Goal: Task Accomplishment & Management: Manage account settings

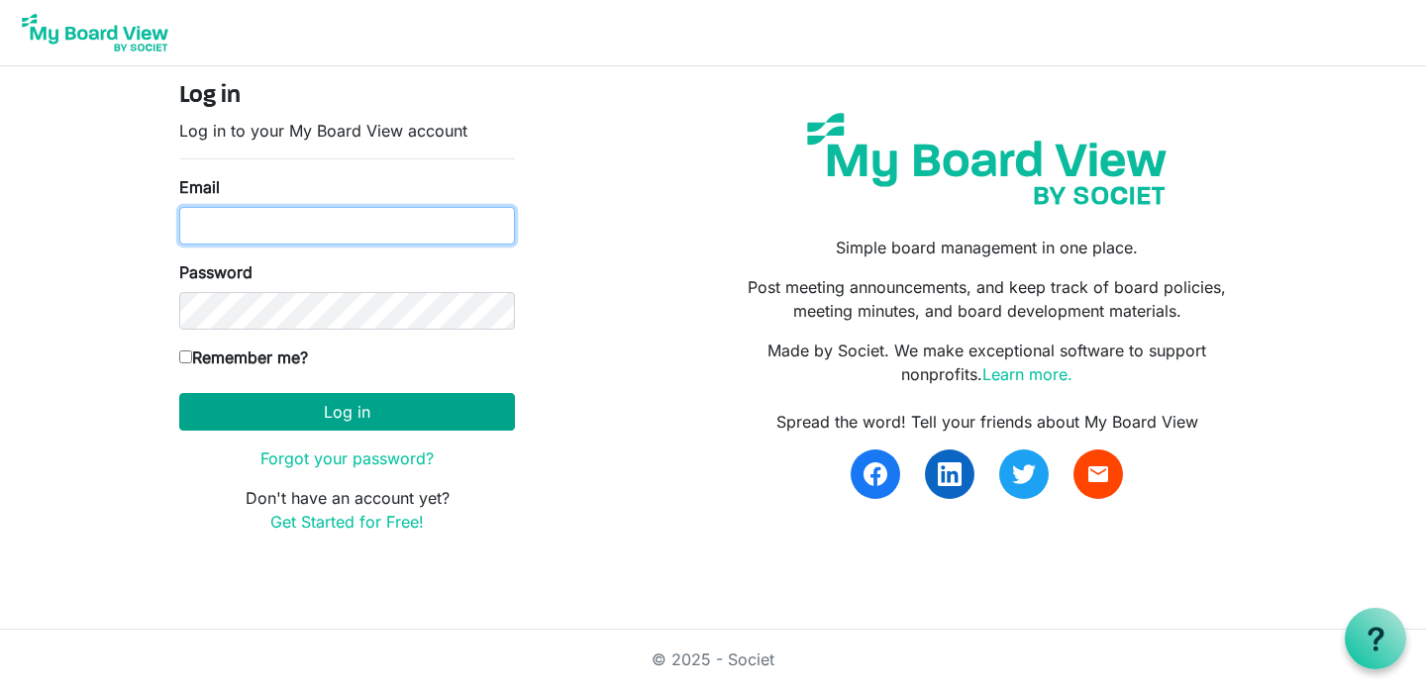
type input "parker@gckidsonstage.org"
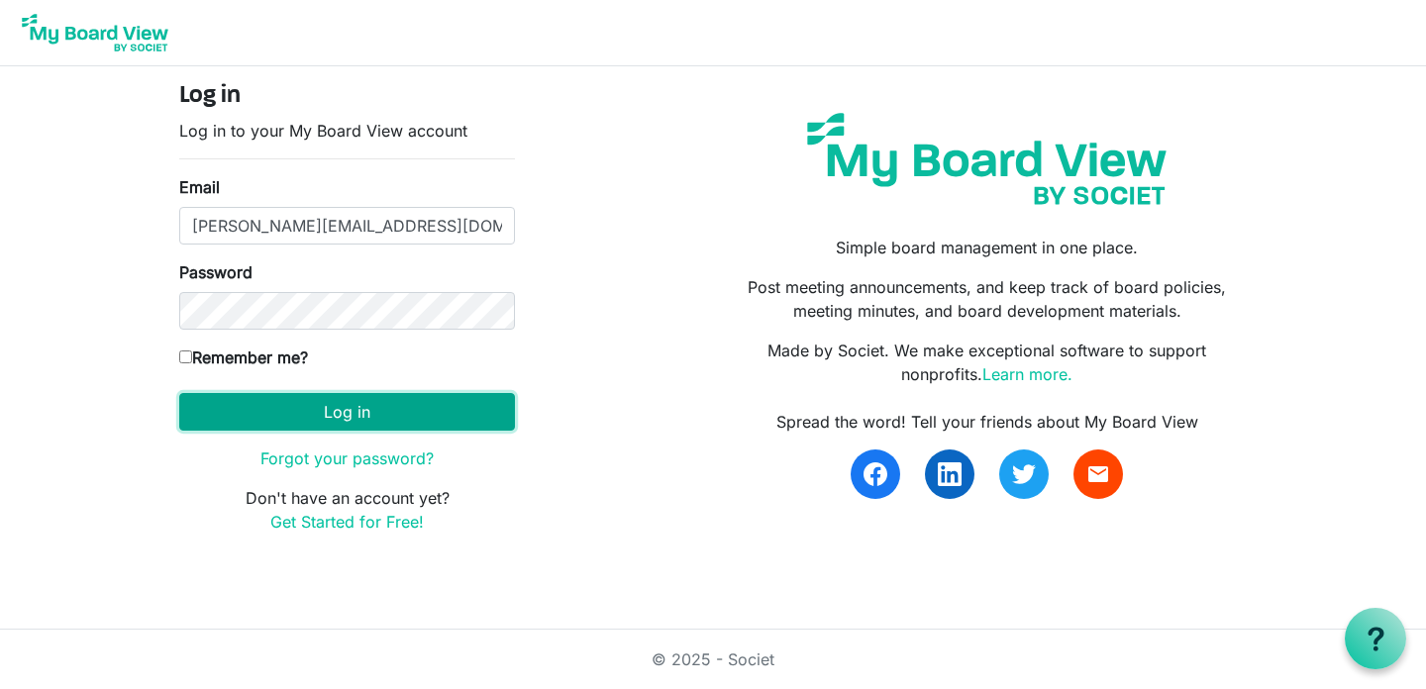
click at [461, 425] on button "Log in" at bounding box center [347, 412] width 336 height 38
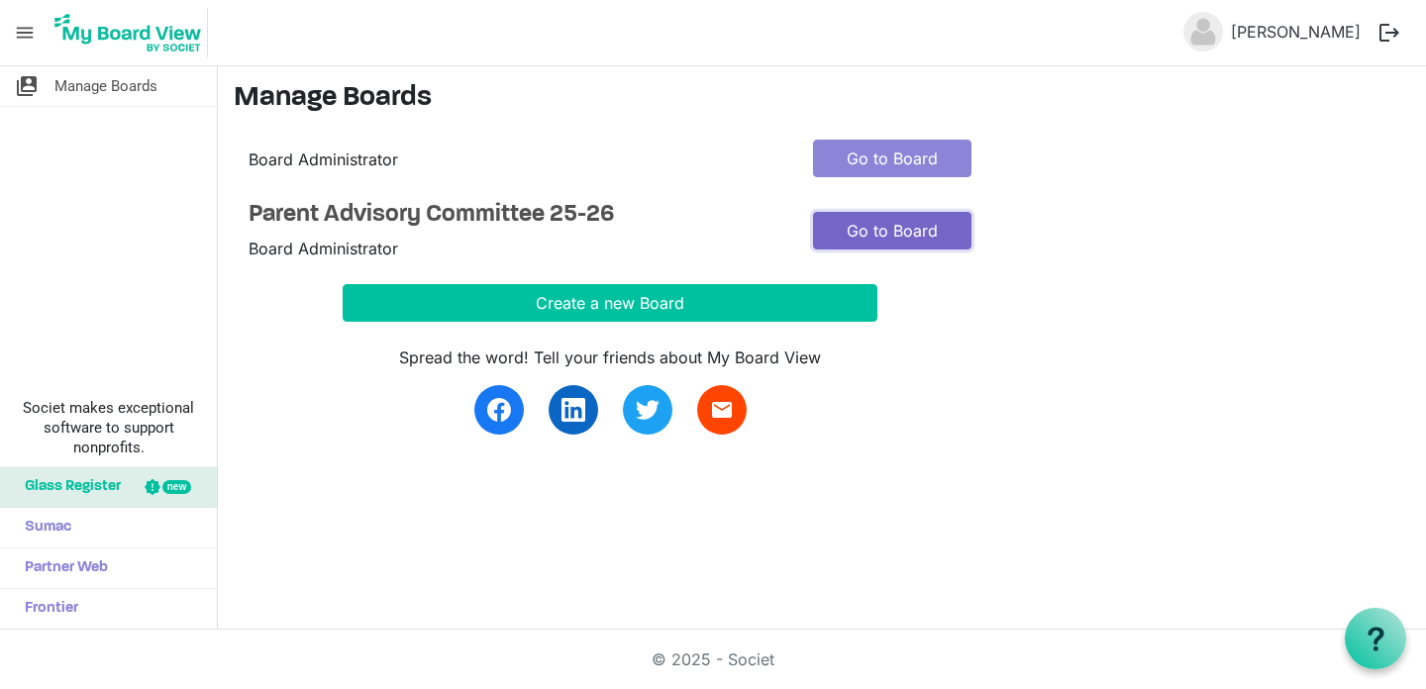
click at [935, 221] on link "Go to Board" at bounding box center [892, 231] width 158 height 38
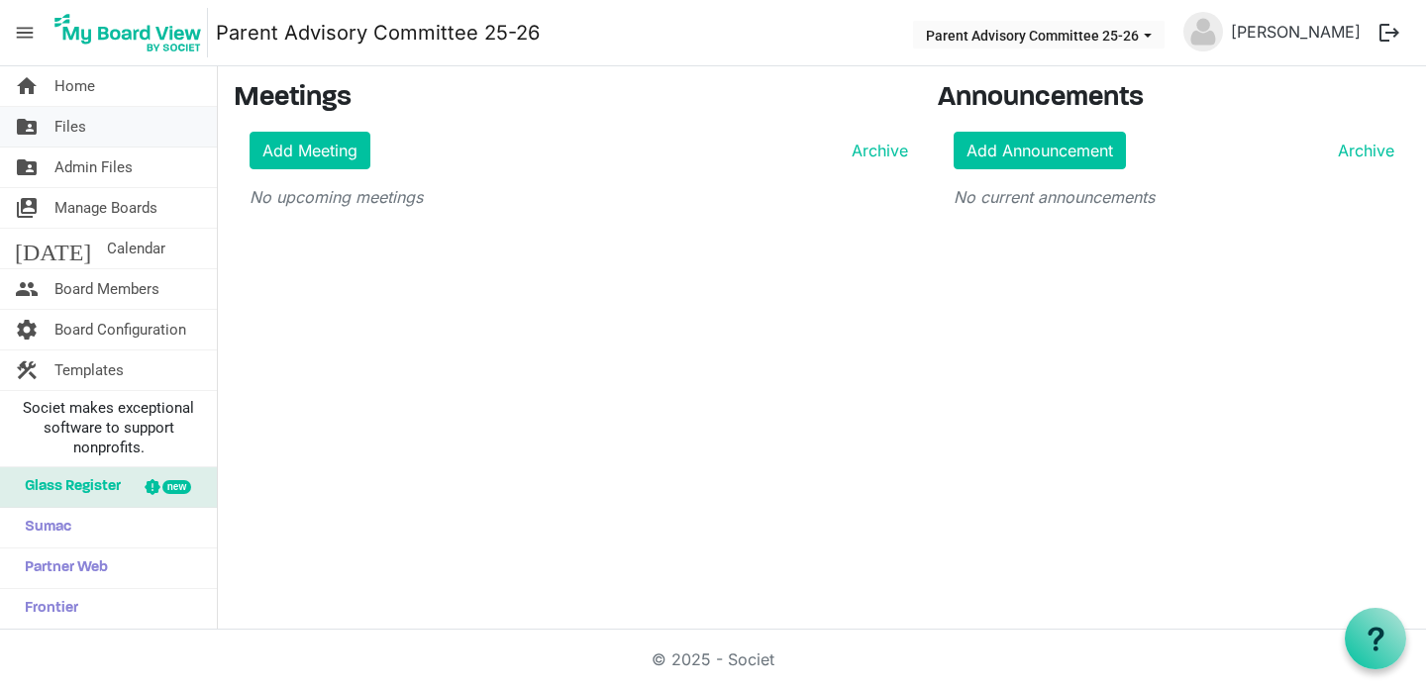
click at [110, 121] on link "folder_shared Files" at bounding box center [108, 127] width 217 height 40
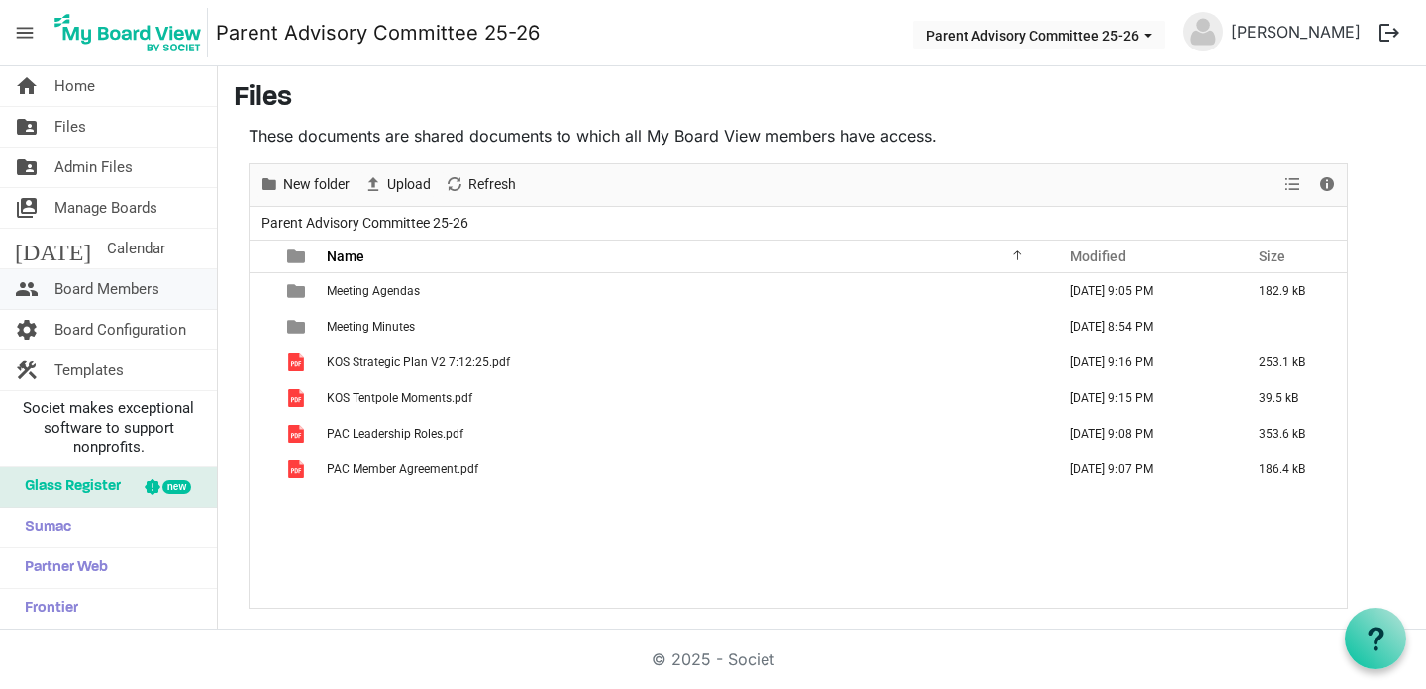
click at [174, 288] on link "people Board Members" at bounding box center [108, 289] width 217 height 40
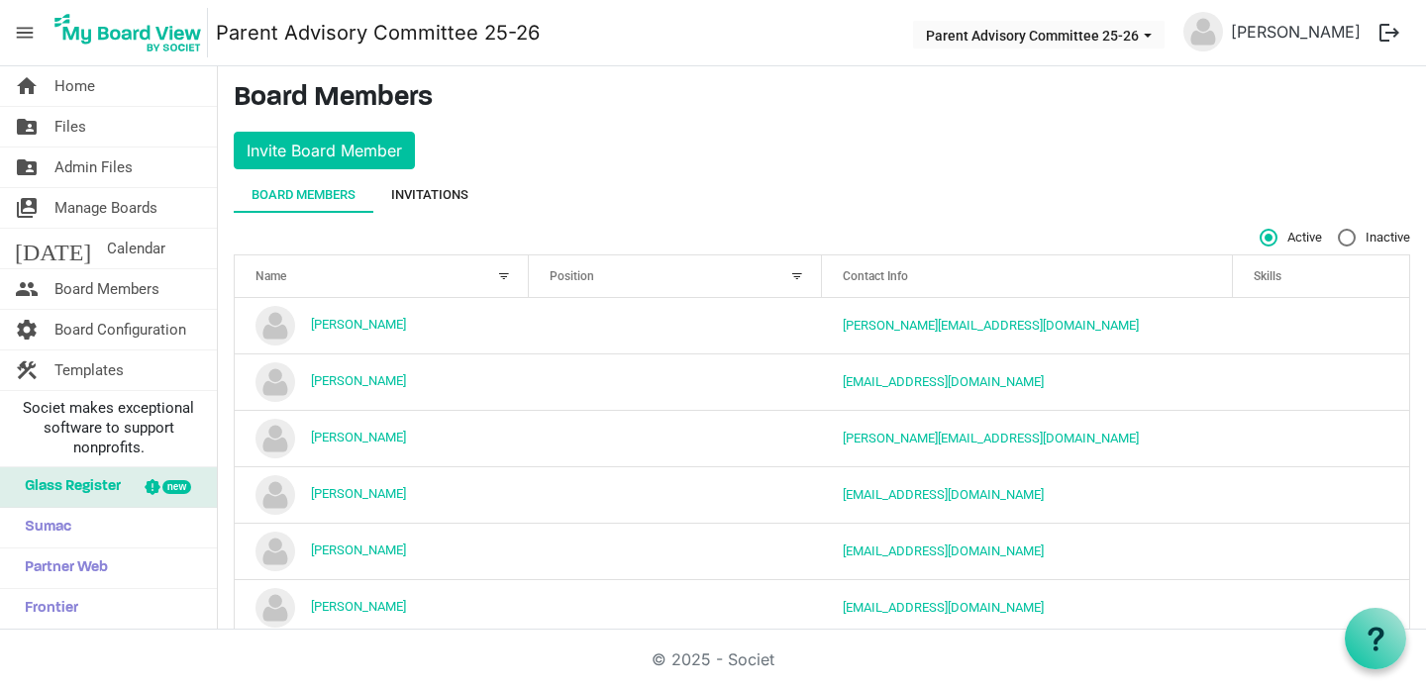
click at [450, 197] on div "Invitations" at bounding box center [429, 195] width 77 height 20
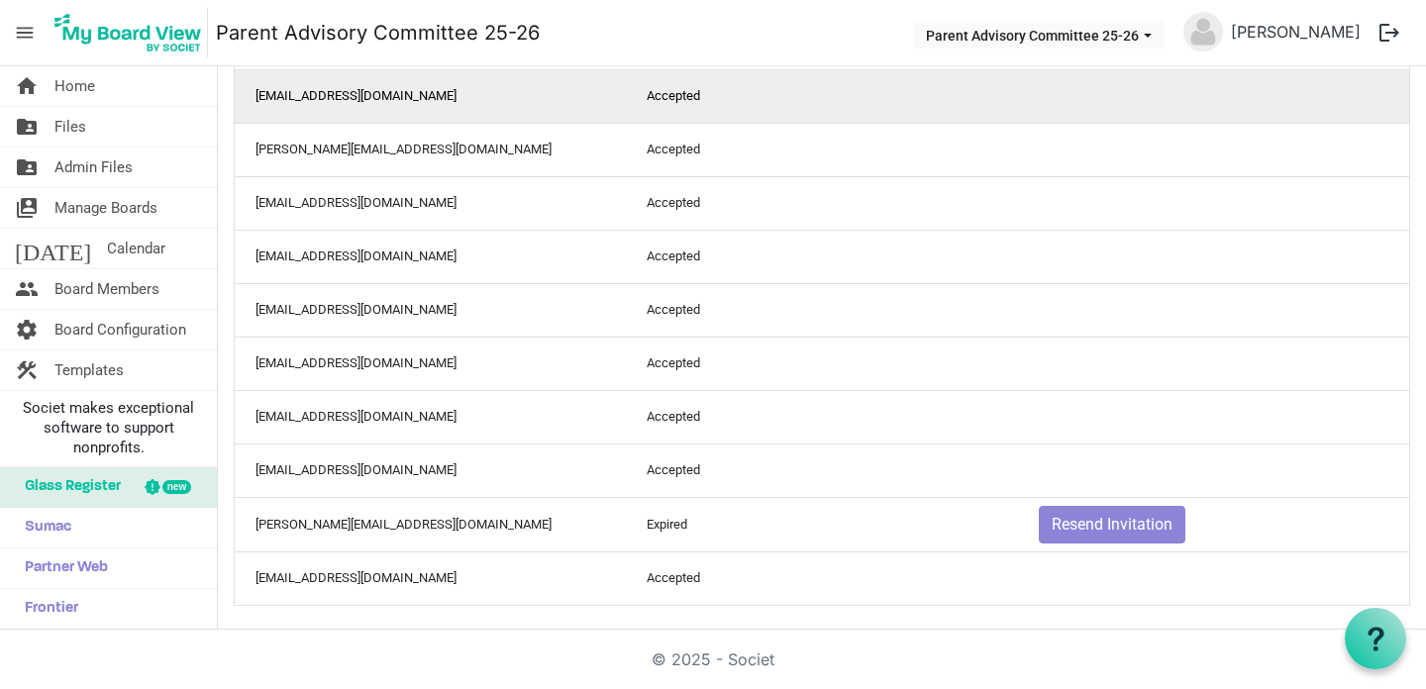
scroll to position [317, 0]
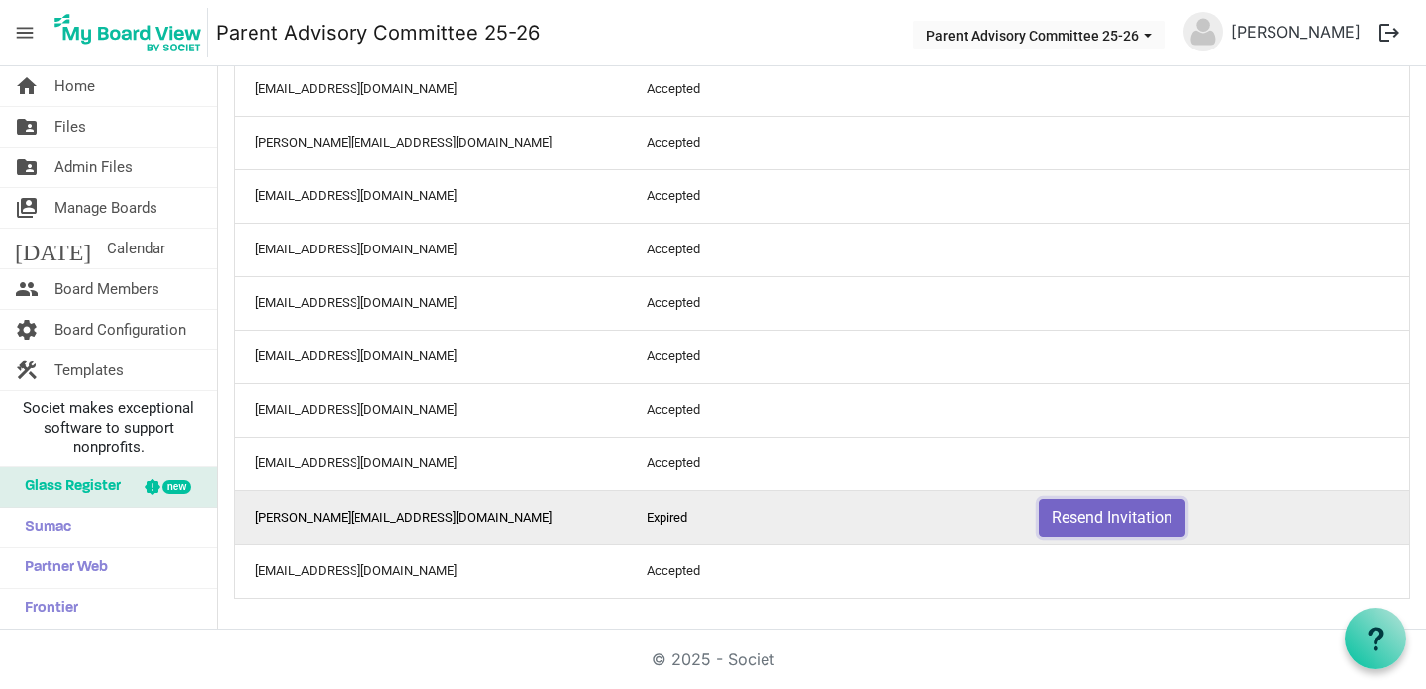
click at [1061, 515] on button "Resend Invitation" at bounding box center [1112, 518] width 147 height 38
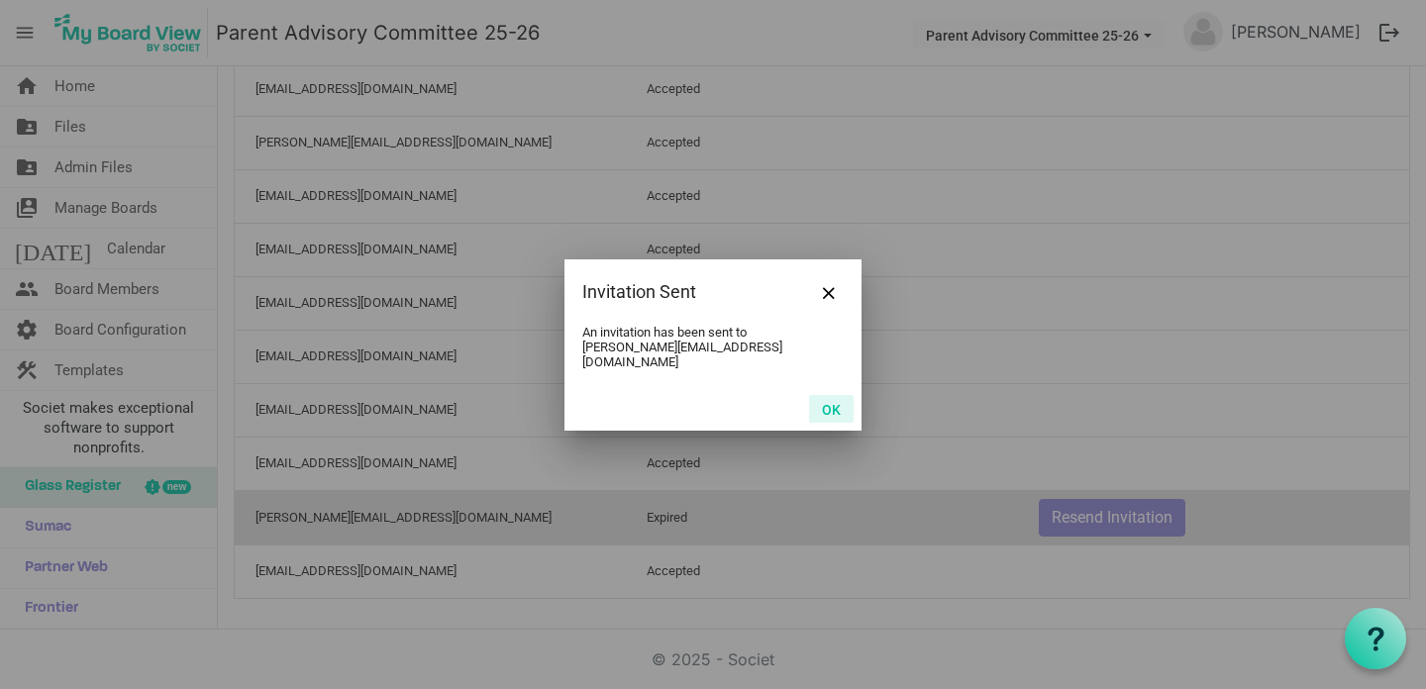
click at [822, 395] on button "OK" at bounding box center [831, 409] width 45 height 28
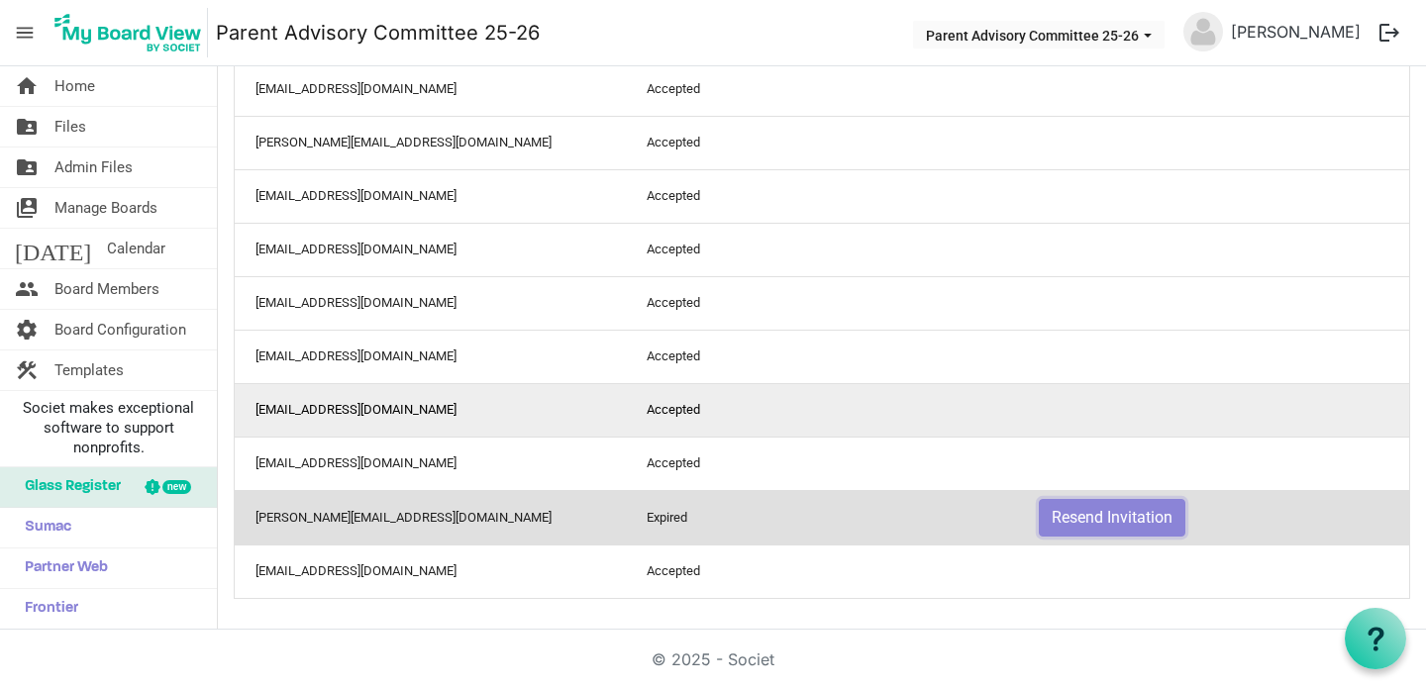
scroll to position [0, 0]
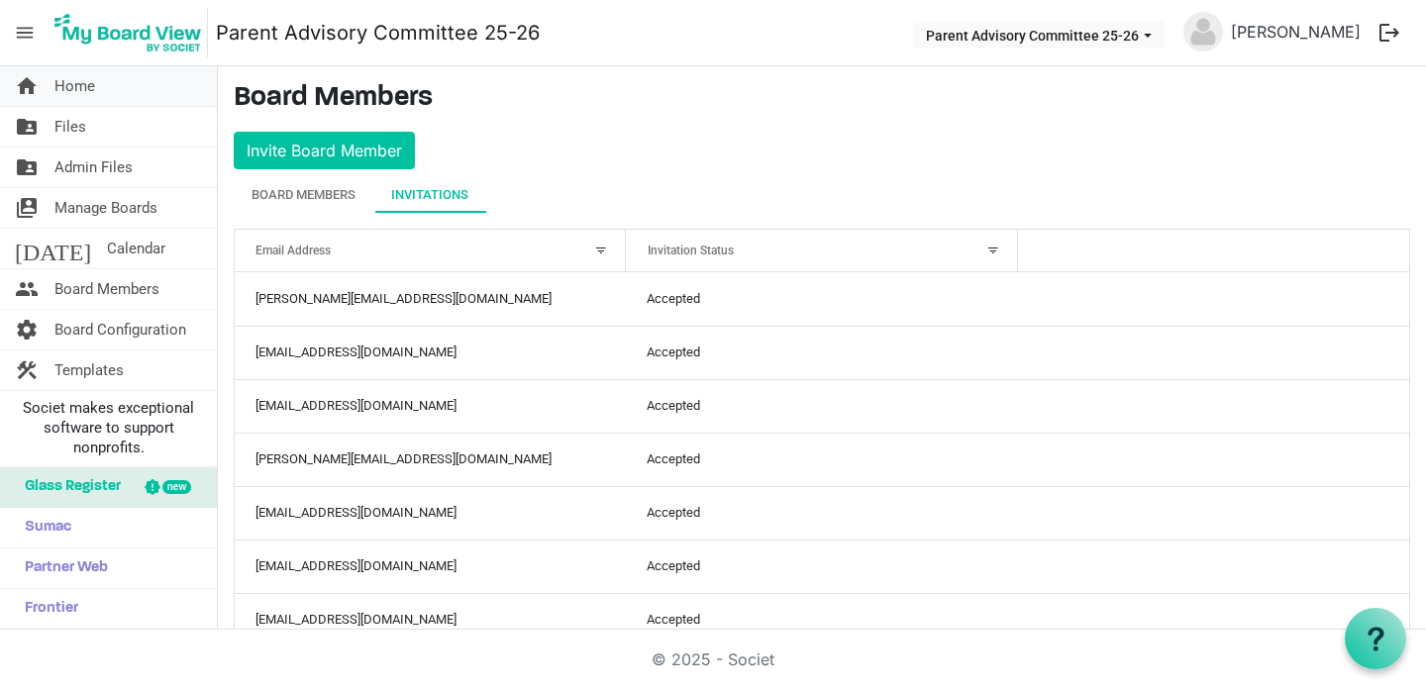
click at [114, 88] on link "home Home" at bounding box center [108, 86] width 217 height 40
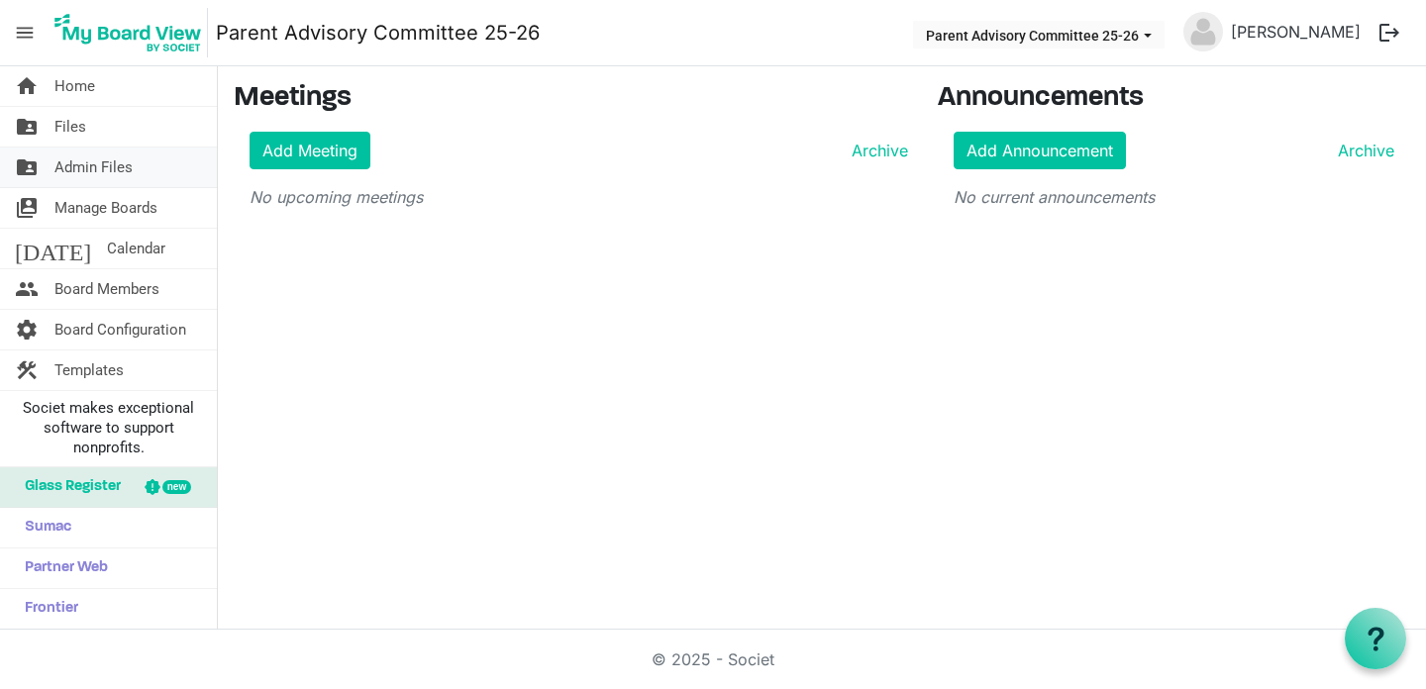
click at [95, 159] on span "Admin Files" at bounding box center [93, 168] width 78 height 40
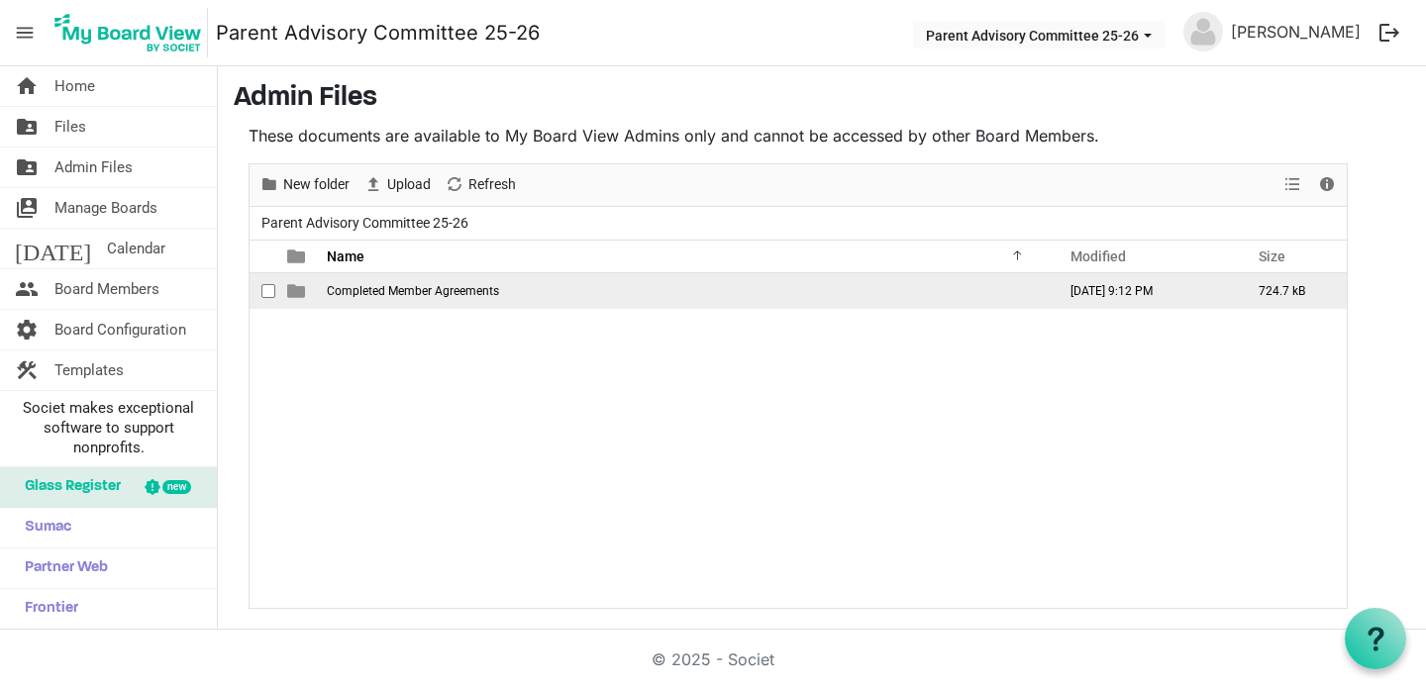
click at [392, 297] on span "Completed Member Agreements" at bounding box center [413, 291] width 172 height 14
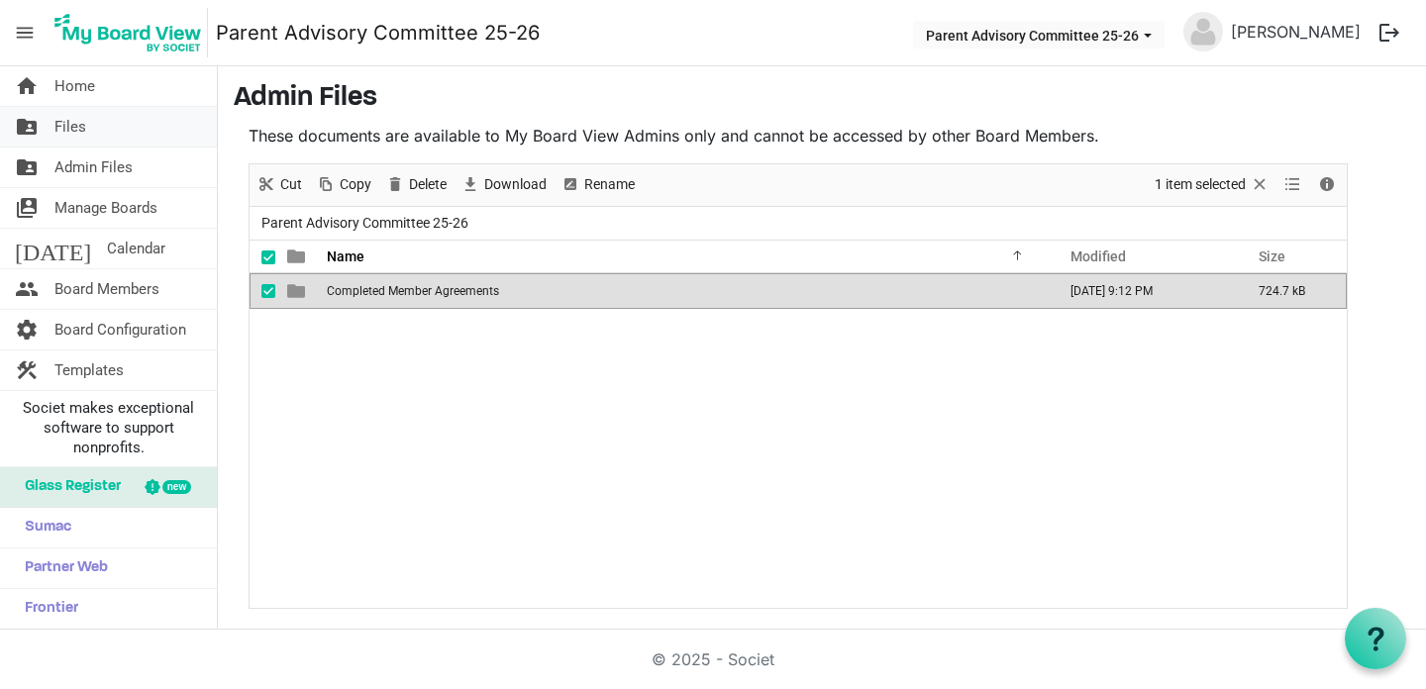
click at [125, 132] on link "folder_shared Files" at bounding box center [108, 127] width 217 height 40
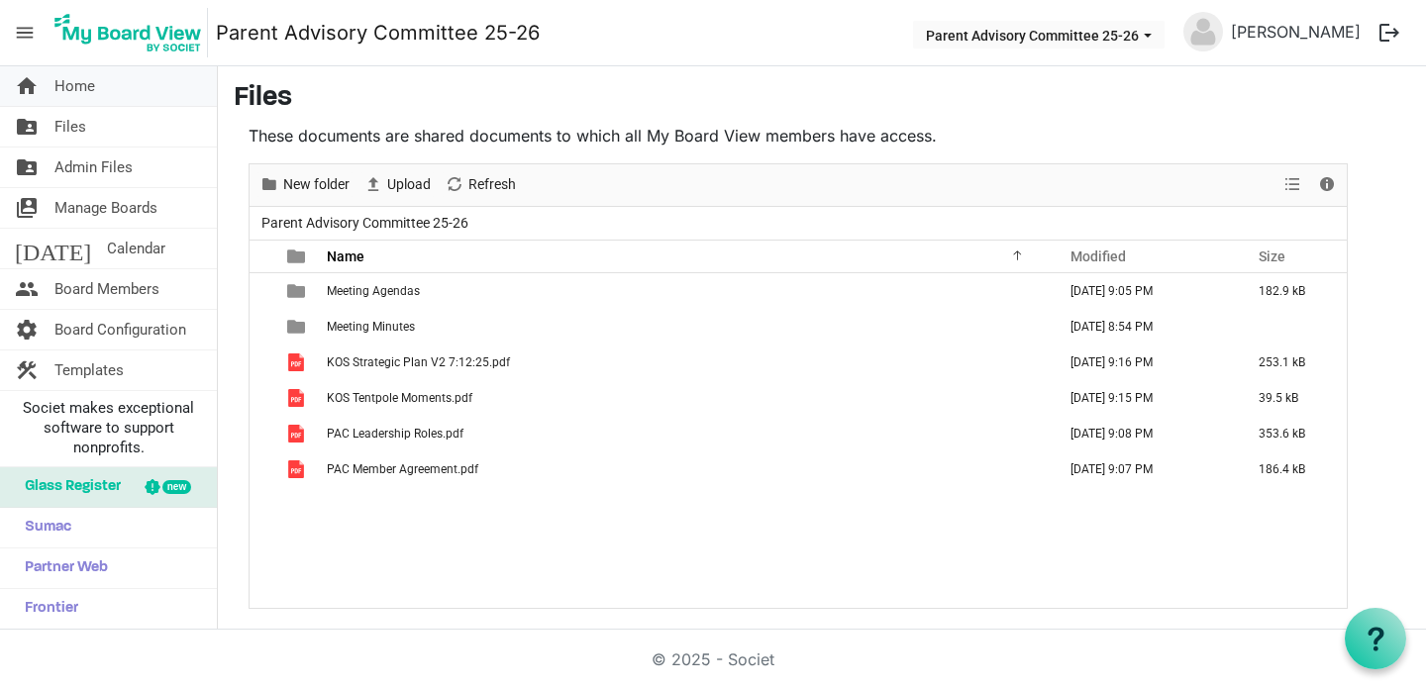
click at [127, 96] on link "home Home" at bounding box center [108, 86] width 217 height 40
